Goal: Task Accomplishment & Management: Complete application form

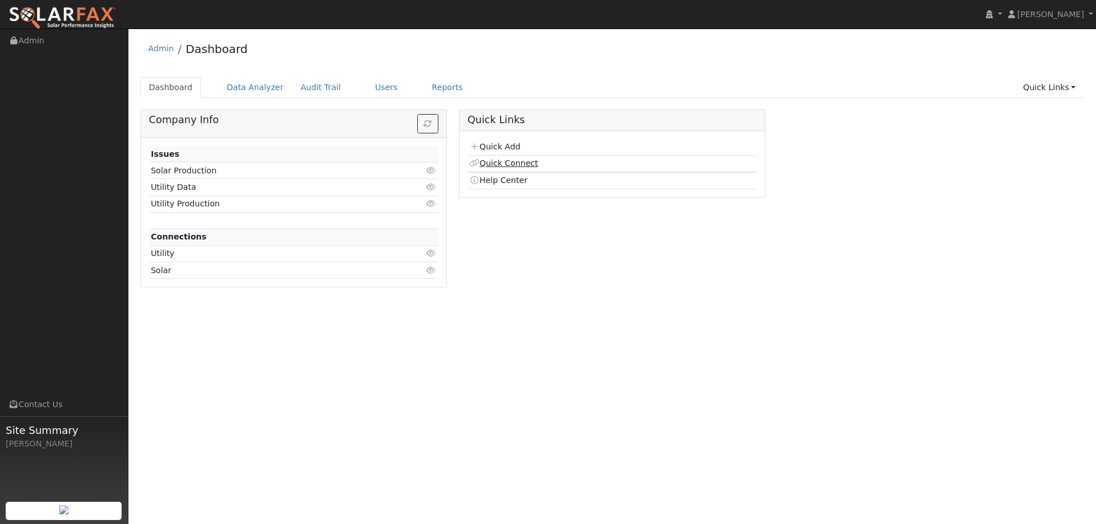
click at [504, 160] on link "Quick Connect" at bounding box center [503, 163] width 68 height 9
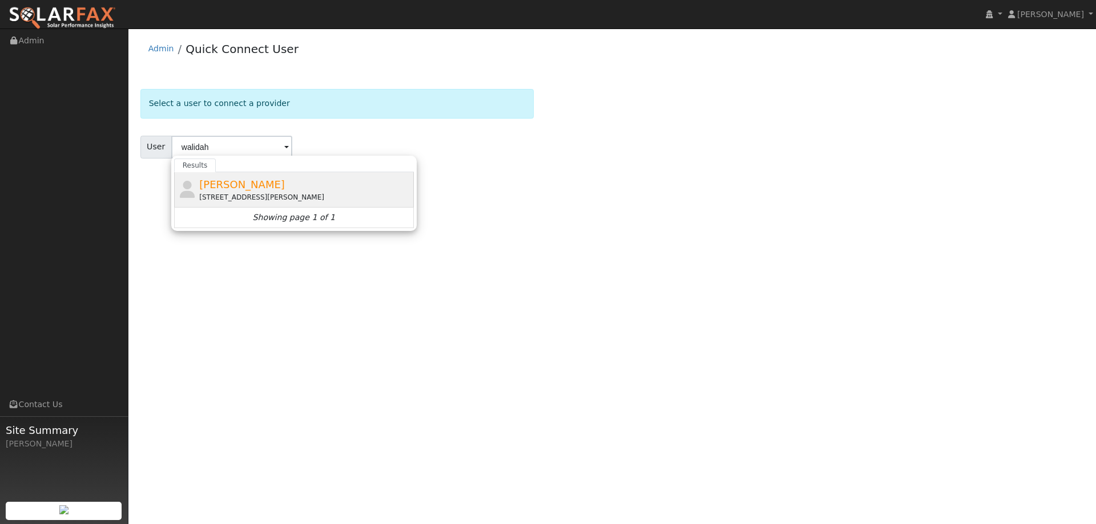
click at [327, 197] on div "452 Virgil Street, Bay Point, CA 94565" at bounding box center [305, 197] width 212 height 10
type input "Walidah Burrell"
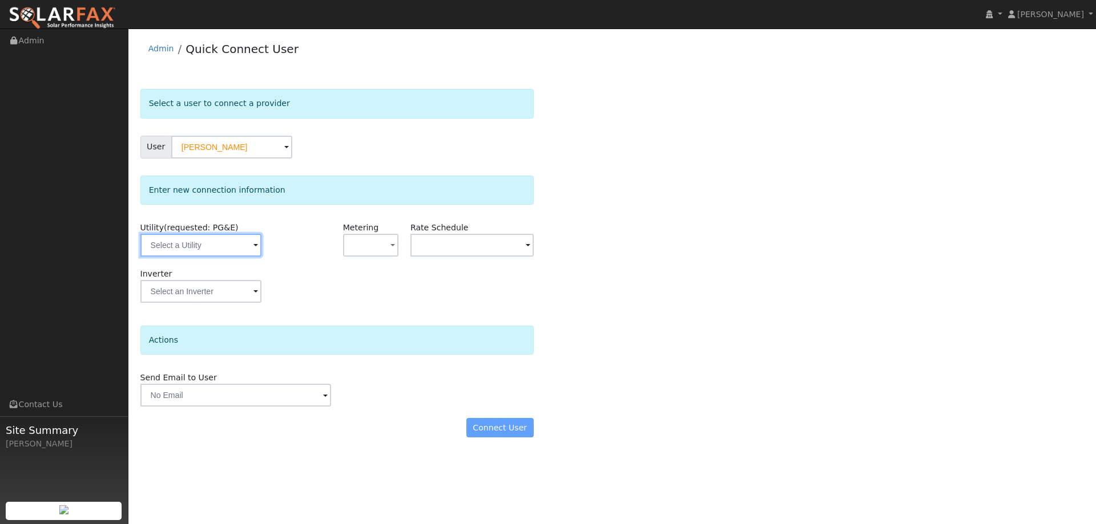
click at [243, 246] on input "text" at bounding box center [200, 245] width 121 height 23
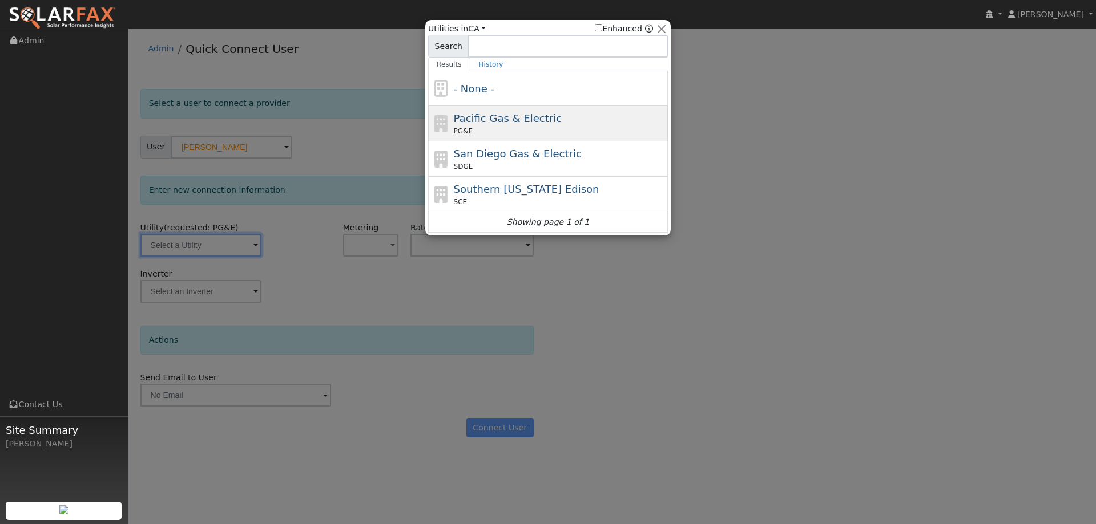
click at [543, 124] on span "Pacific Gas & Electric" at bounding box center [508, 118] width 108 height 12
type input "PG&E"
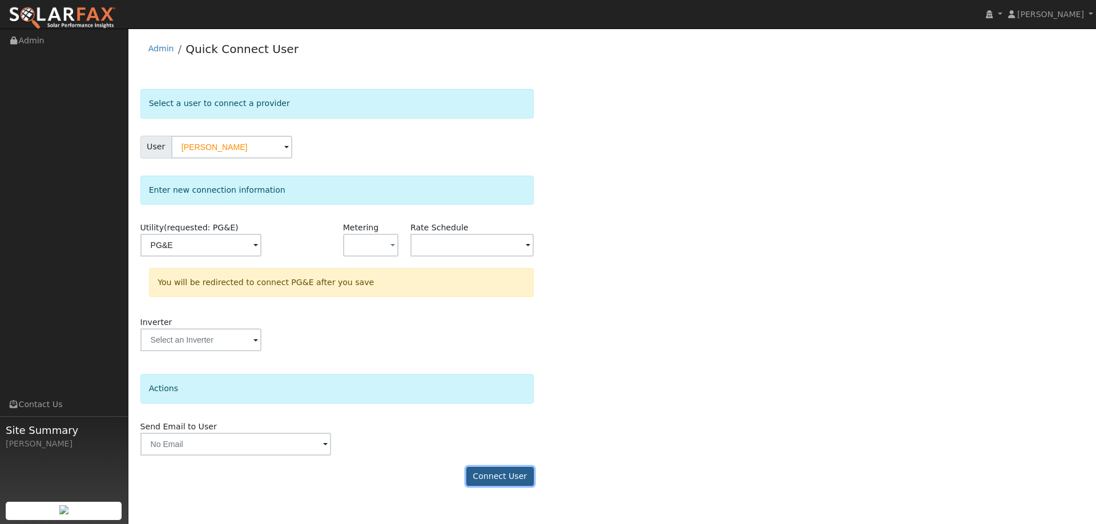
click at [510, 472] on button "Connect User" at bounding box center [499, 476] width 67 height 19
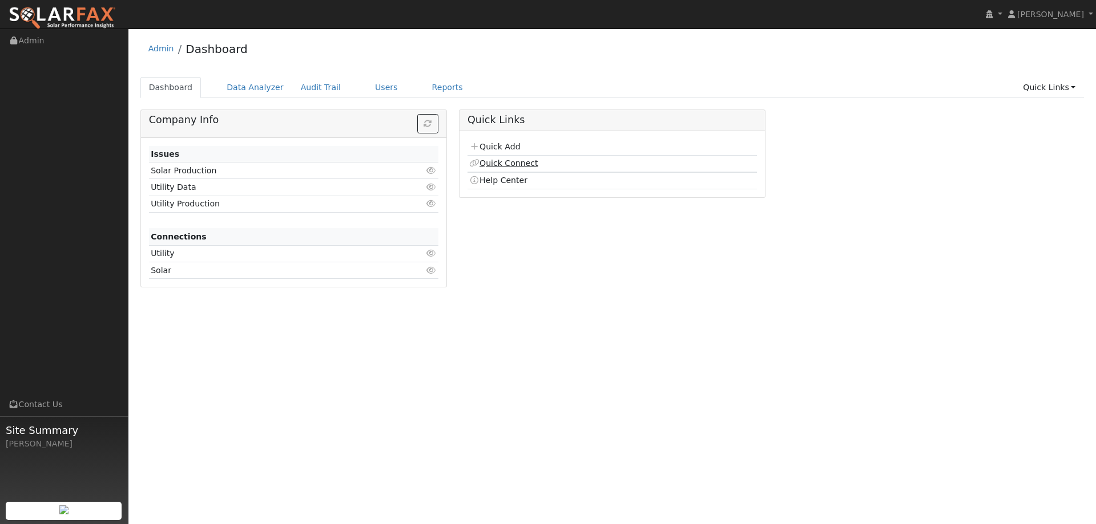
click at [500, 159] on link "Quick Connect" at bounding box center [503, 163] width 68 height 9
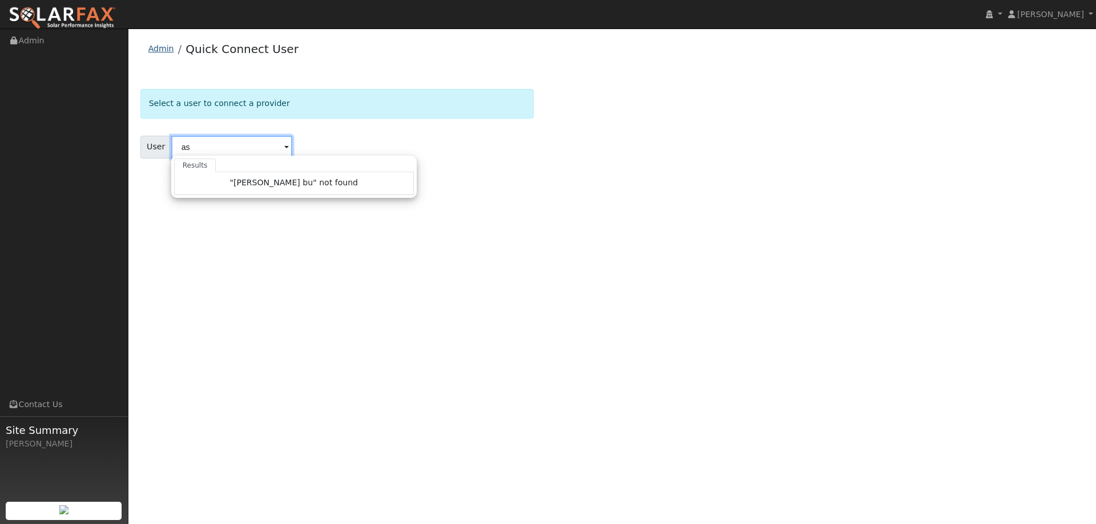
type input "as"
click at [168, 50] on link "Admin" at bounding box center [161, 48] width 26 height 9
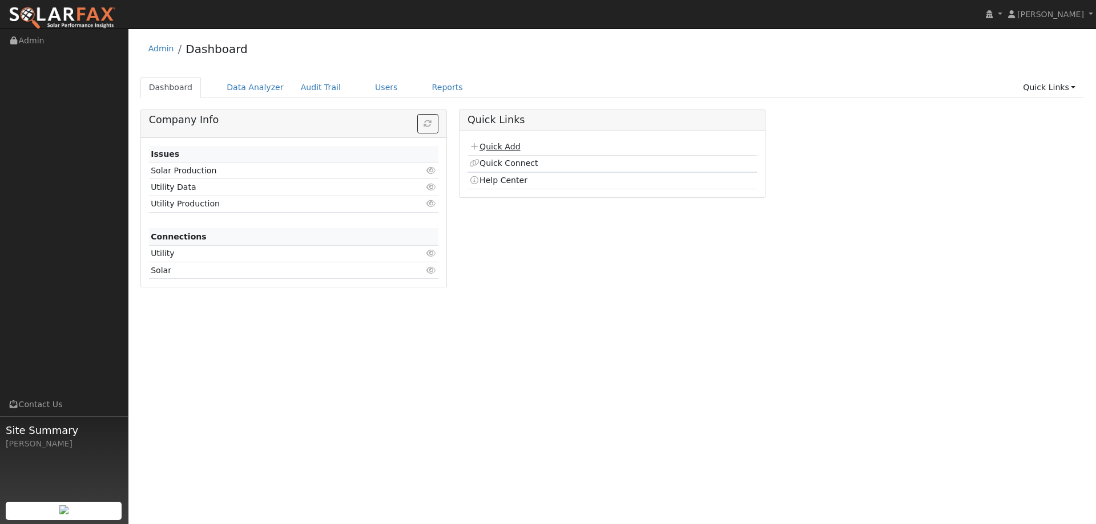
click at [493, 144] on link "Quick Add" at bounding box center [494, 146] width 51 height 9
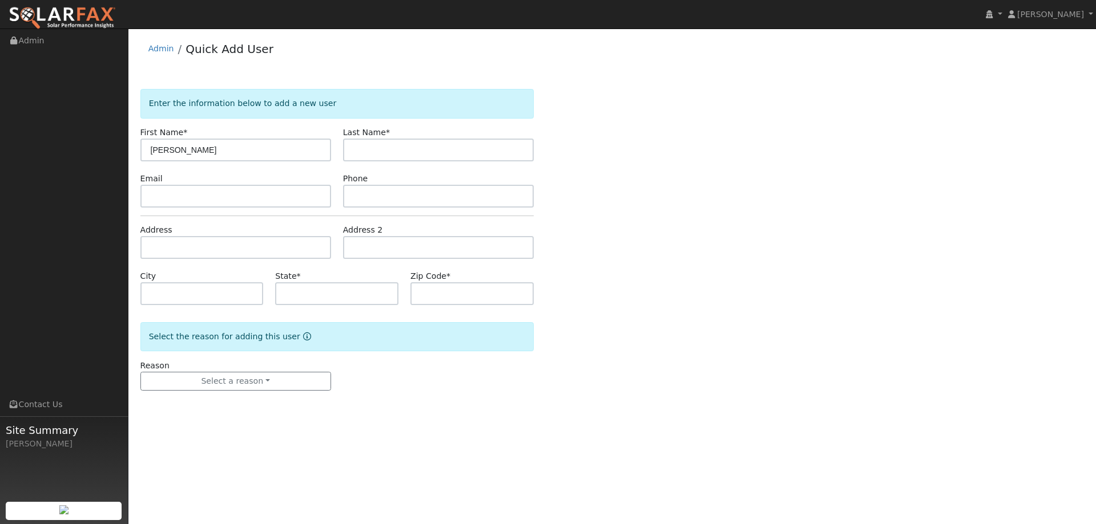
type input "[PERSON_NAME]"
paste input "[EMAIL_ADDRESS][DOMAIN_NAME]"
type input "[EMAIL_ADDRESS][DOMAIN_NAME]"
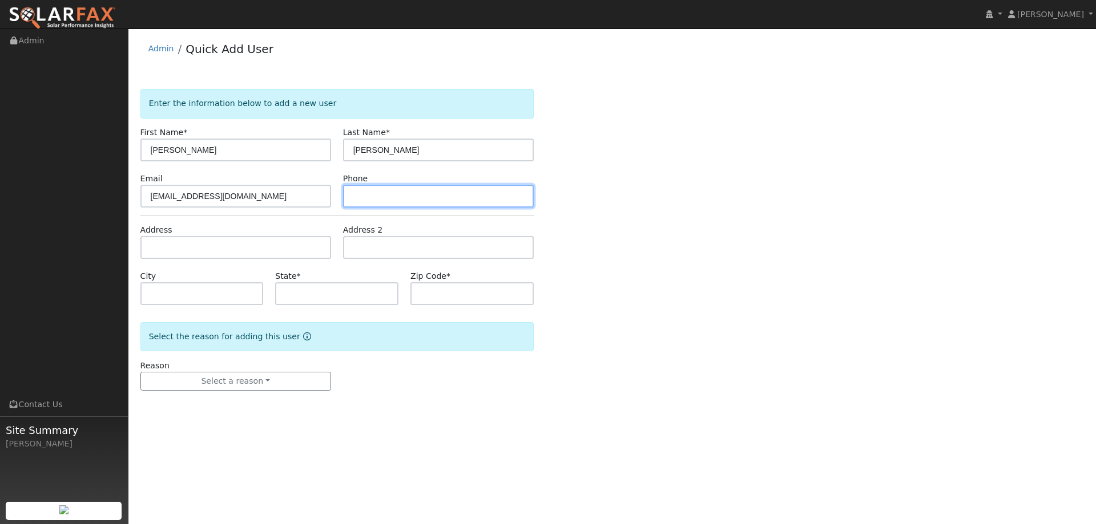
click at [373, 196] on input "text" at bounding box center [438, 196] width 191 height 23
paste input "[PHONE_NUMBER]"
type input "[PHONE_NUMBER]"
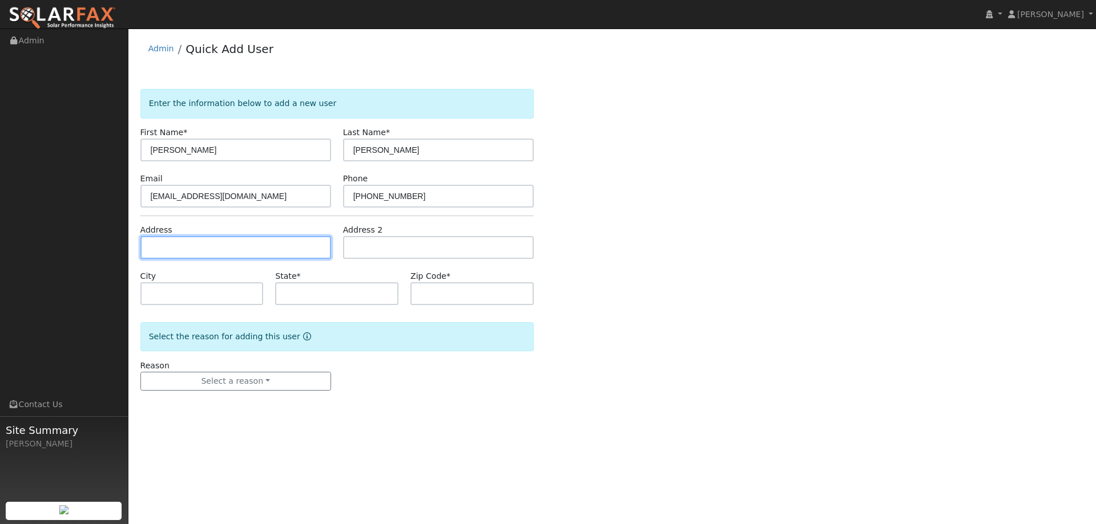
click at [304, 236] on input "text" at bounding box center [235, 247] width 191 height 23
paste input "[STREET_ADDRESS]"
type input "[STREET_ADDRESS]"
type input "Woodland"
type input "CA"
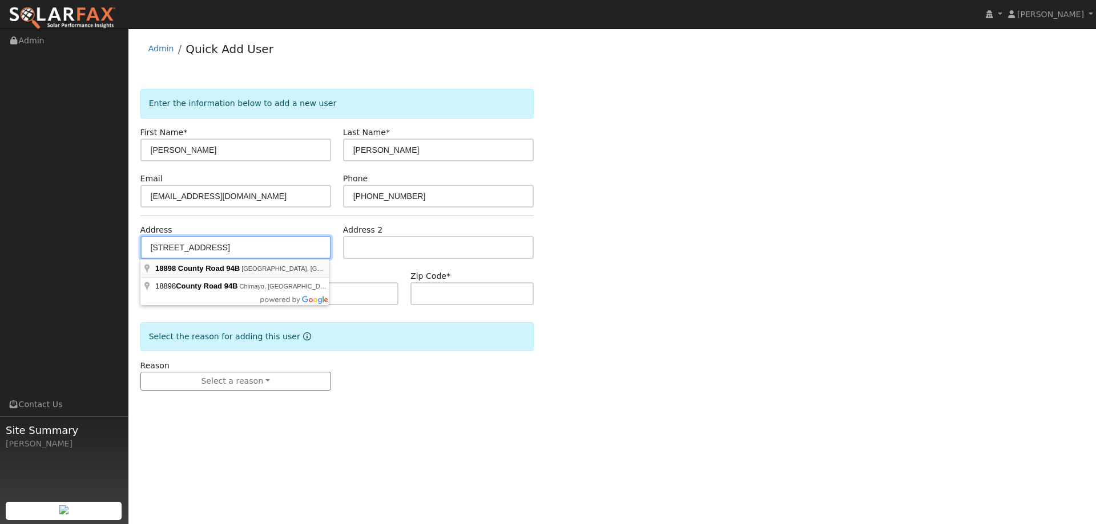
type input "95695"
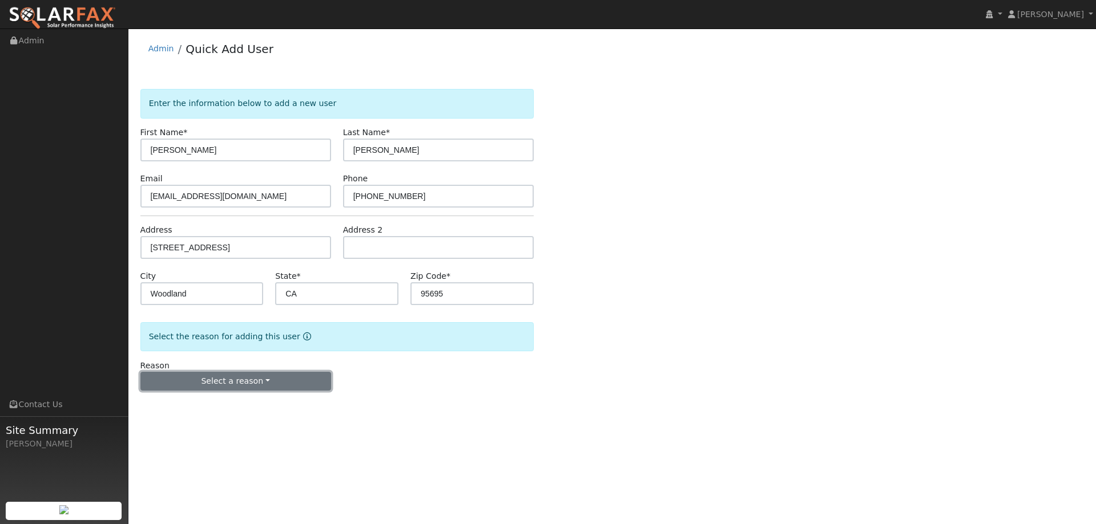
click at [289, 379] on button "Select a reason" at bounding box center [235, 381] width 191 height 19
click at [220, 405] on link "New lead" at bounding box center [204, 405] width 126 height 16
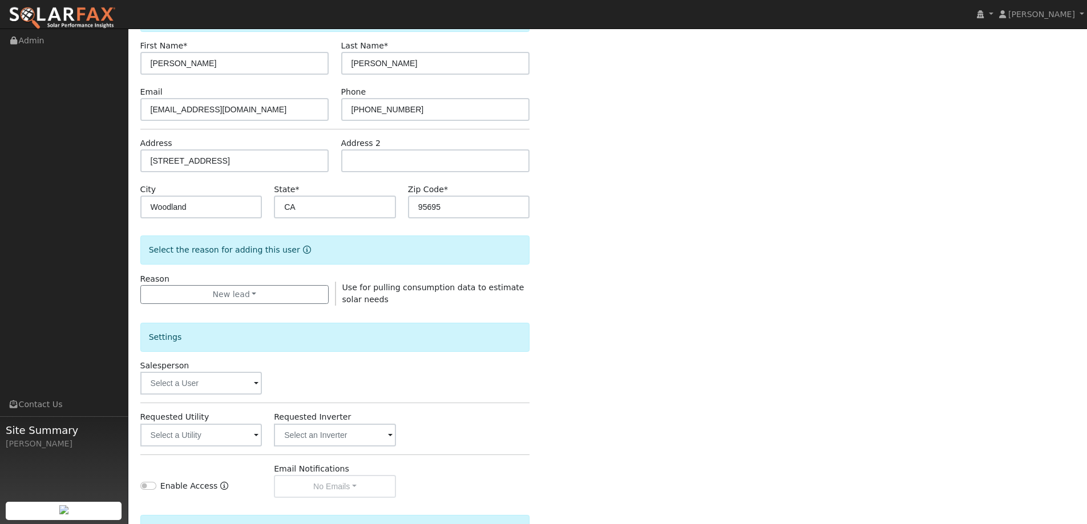
scroll to position [114, 0]
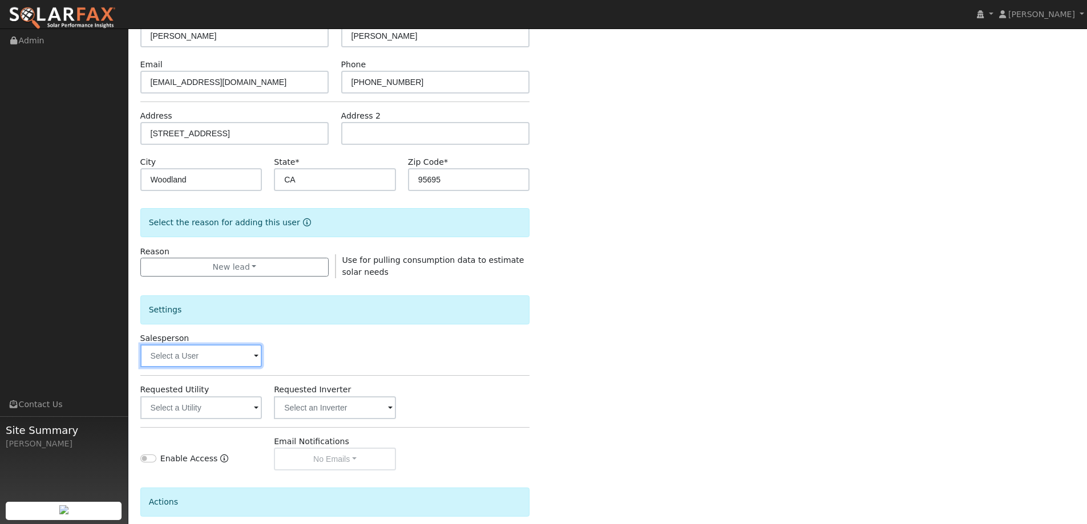
click at [248, 363] on input "text" at bounding box center [201, 356] width 122 height 23
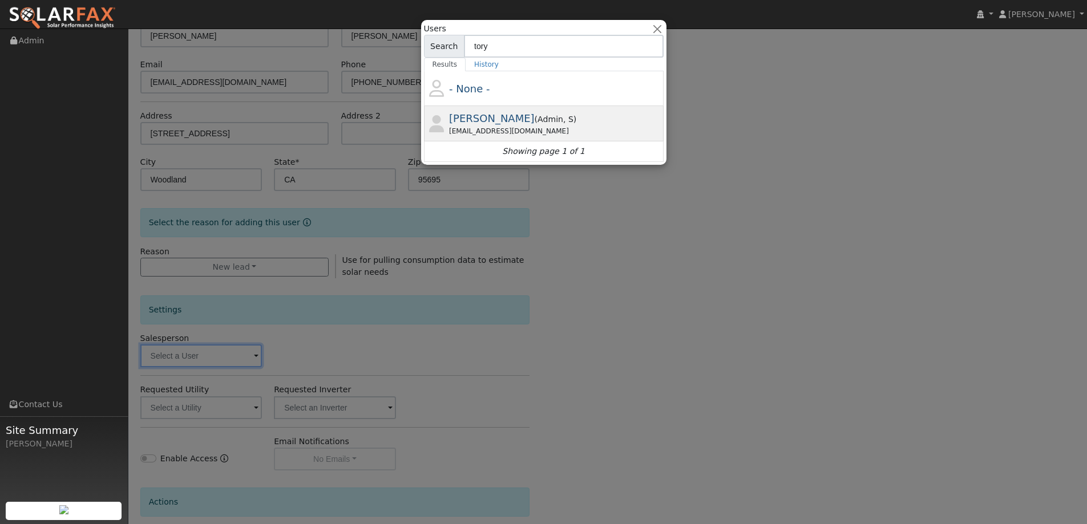
type input "tory"
click at [531, 120] on div "Tory Kelly ( Admin , S ) Tory@ambrosesolar.com" at bounding box center [555, 124] width 212 height 26
type input "Tory Kelly"
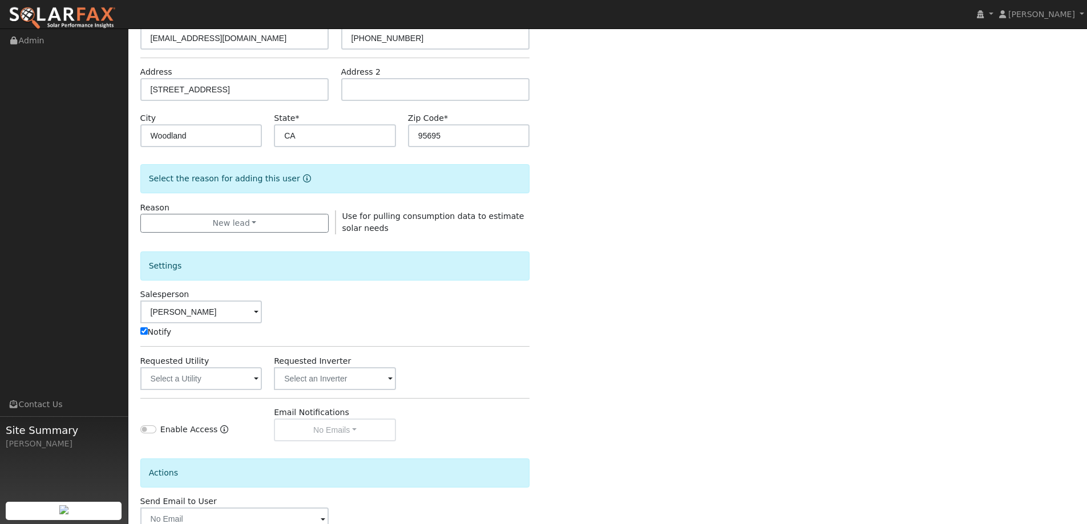
scroll to position [171, 0]
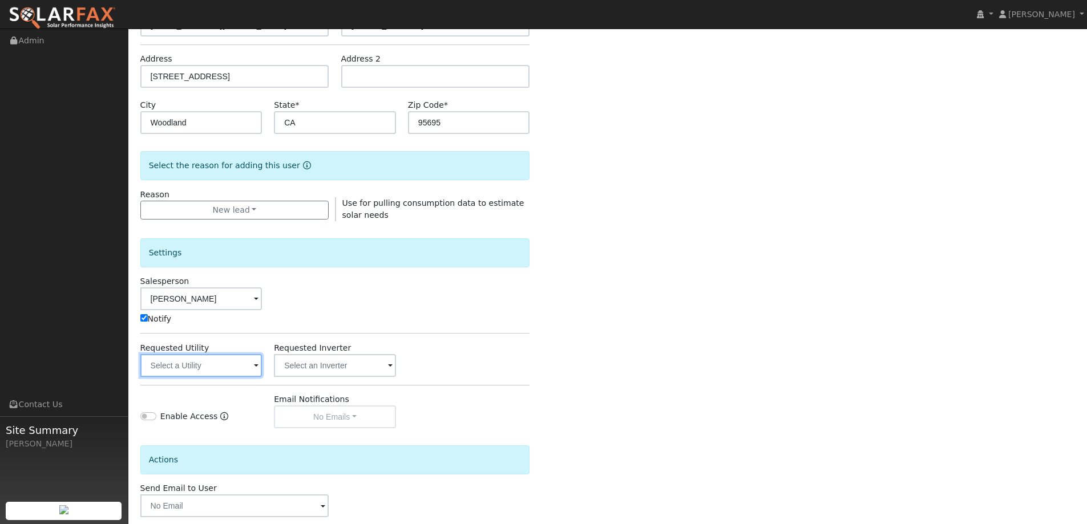
click at [233, 366] on input "text" at bounding box center [201, 365] width 122 height 23
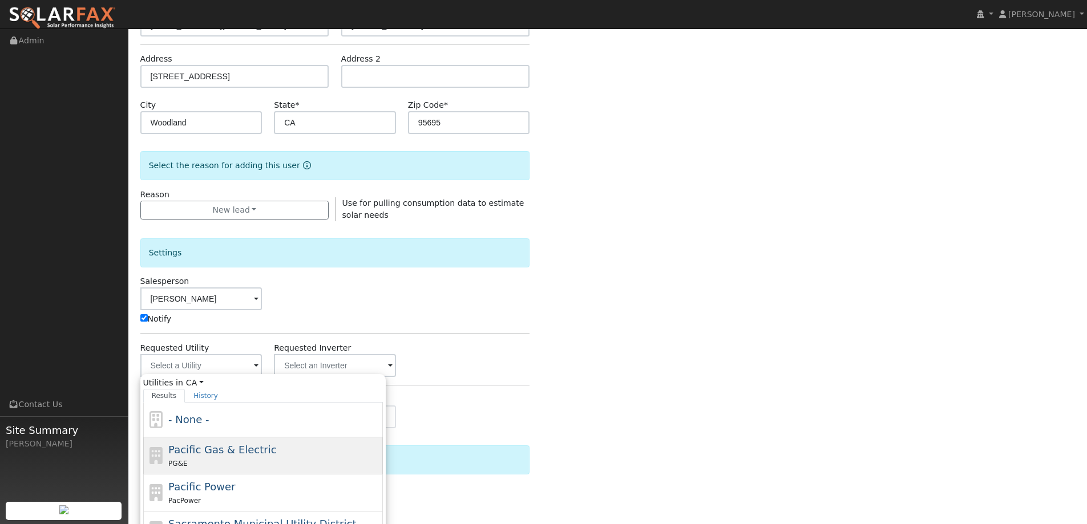
click at [253, 453] on span "Pacific Gas & Electric" at bounding box center [222, 450] width 108 height 12
type input "Pacific Gas & Electric"
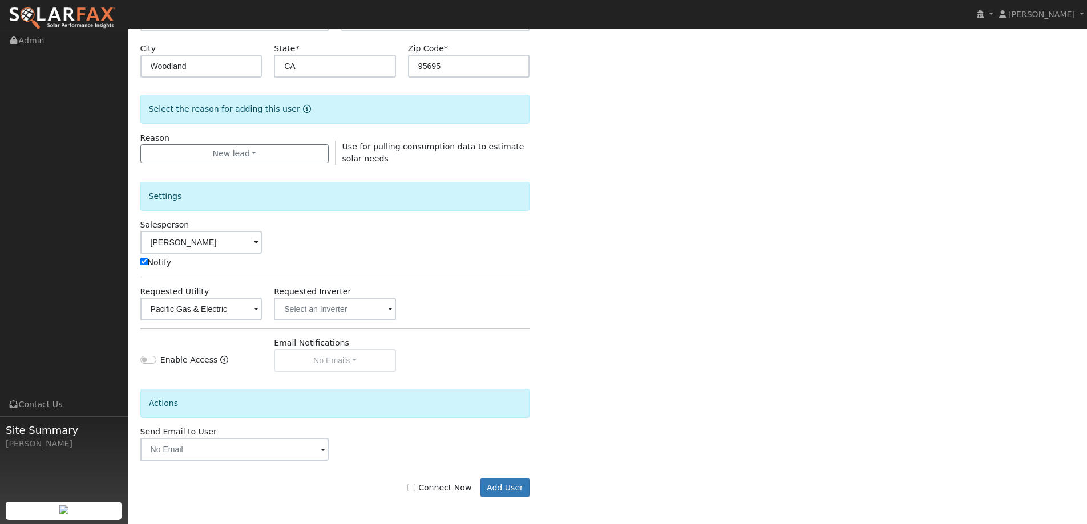
scroll to position [229, 0]
click at [430, 488] on label "Connect Now" at bounding box center [439, 486] width 64 height 12
click at [415, 488] on input "Connect Now" at bounding box center [411, 486] width 8 height 8
checkbox input "true"
click at [511, 488] on button "Add User" at bounding box center [505, 485] width 50 height 19
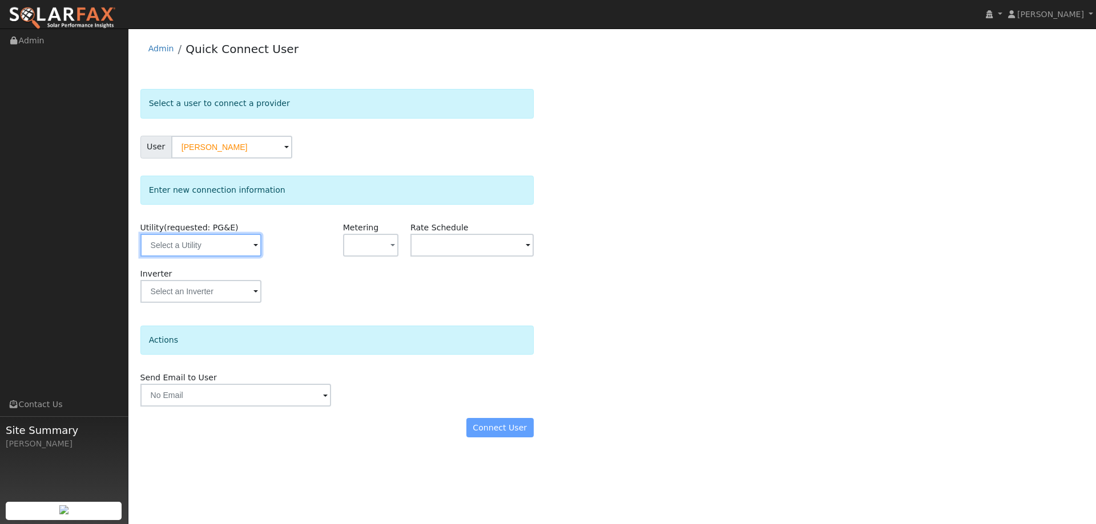
click at [187, 241] on input "text" at bounding box center [200, 245] width 121 height 23
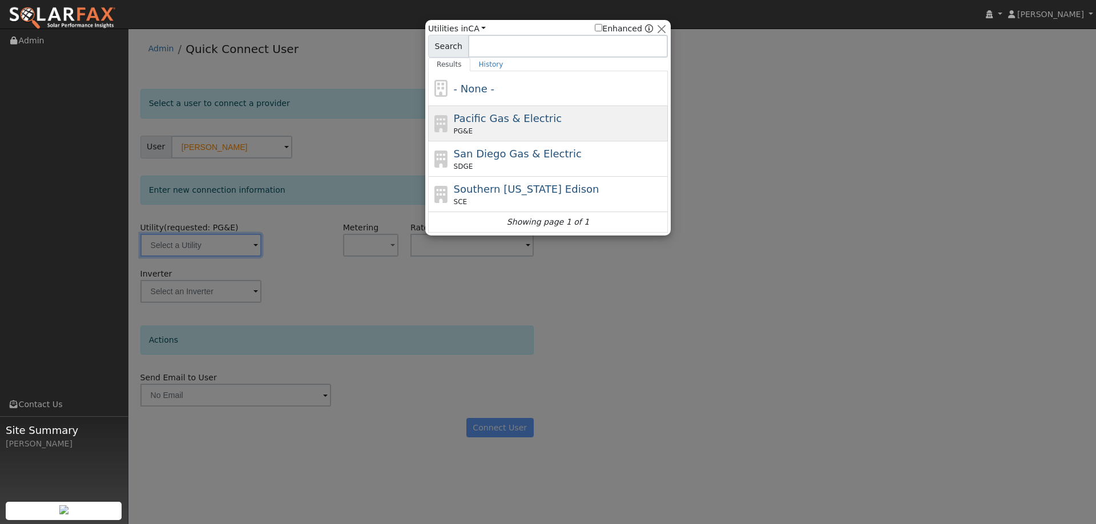
click at [631, 128] on div "PG&E" at bounding box center [560, 131] width 212 height 10
type input "PG&E"
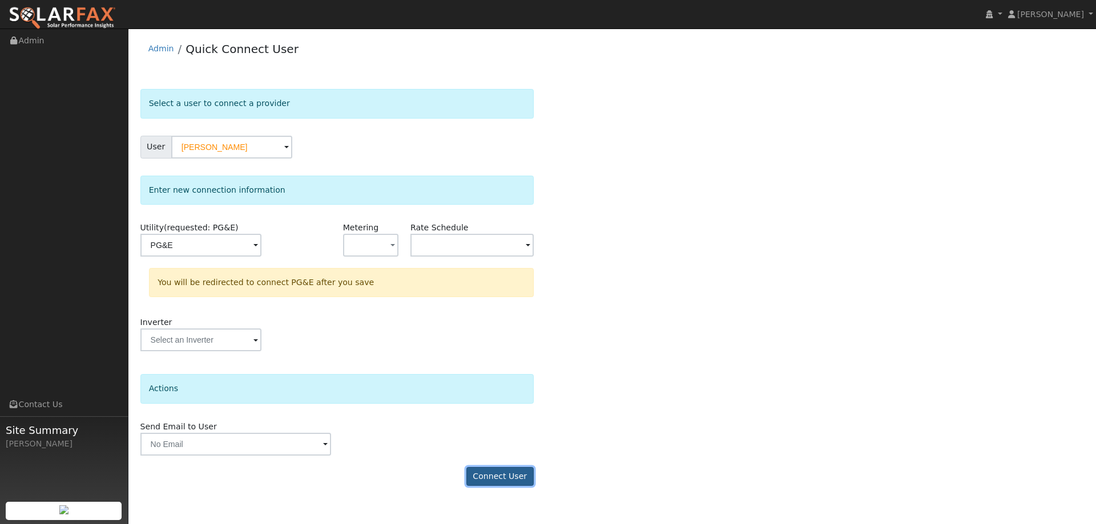
click at [522, 477] on button "Connect User" at bounding box center [499, 476] width 67 height 19
